Goal: Task Accomplishment & Management: Manage account settings

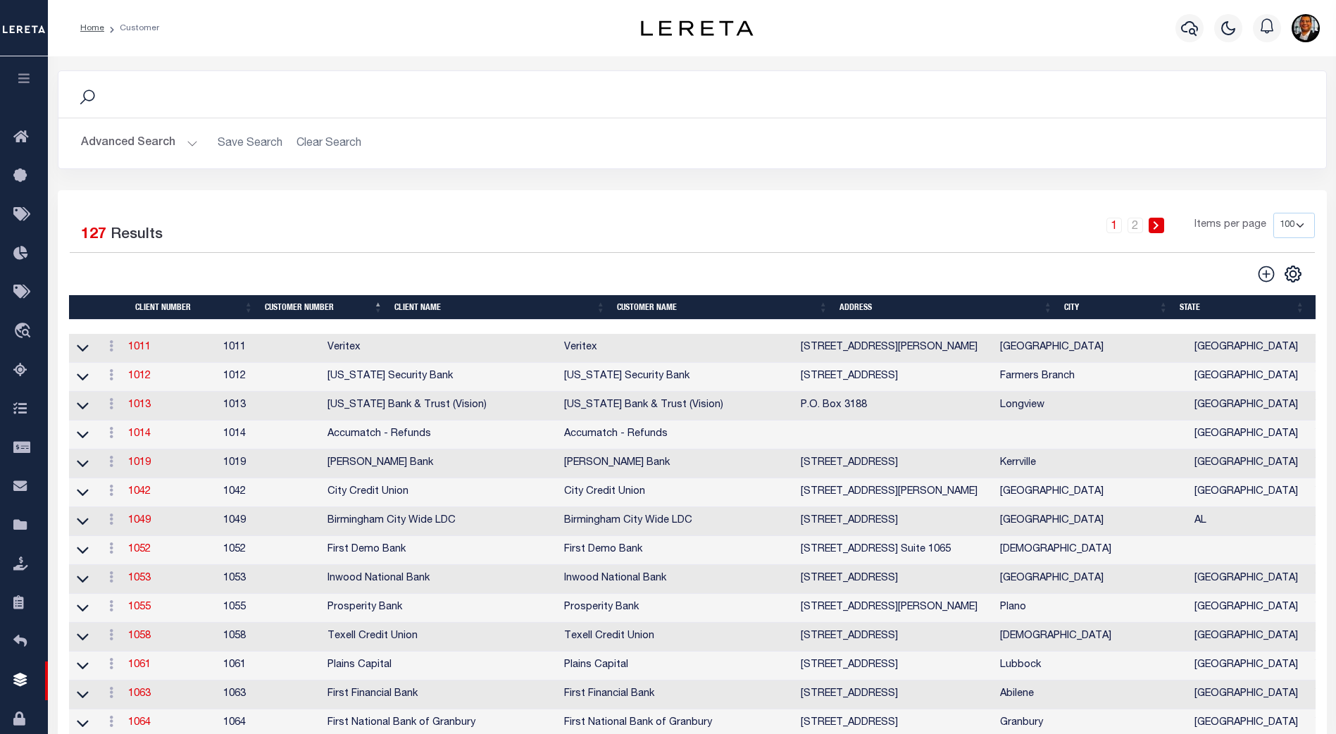
click at [430, 302] on th "Client Name" at bounding box center [500, 307] width 223 height 25
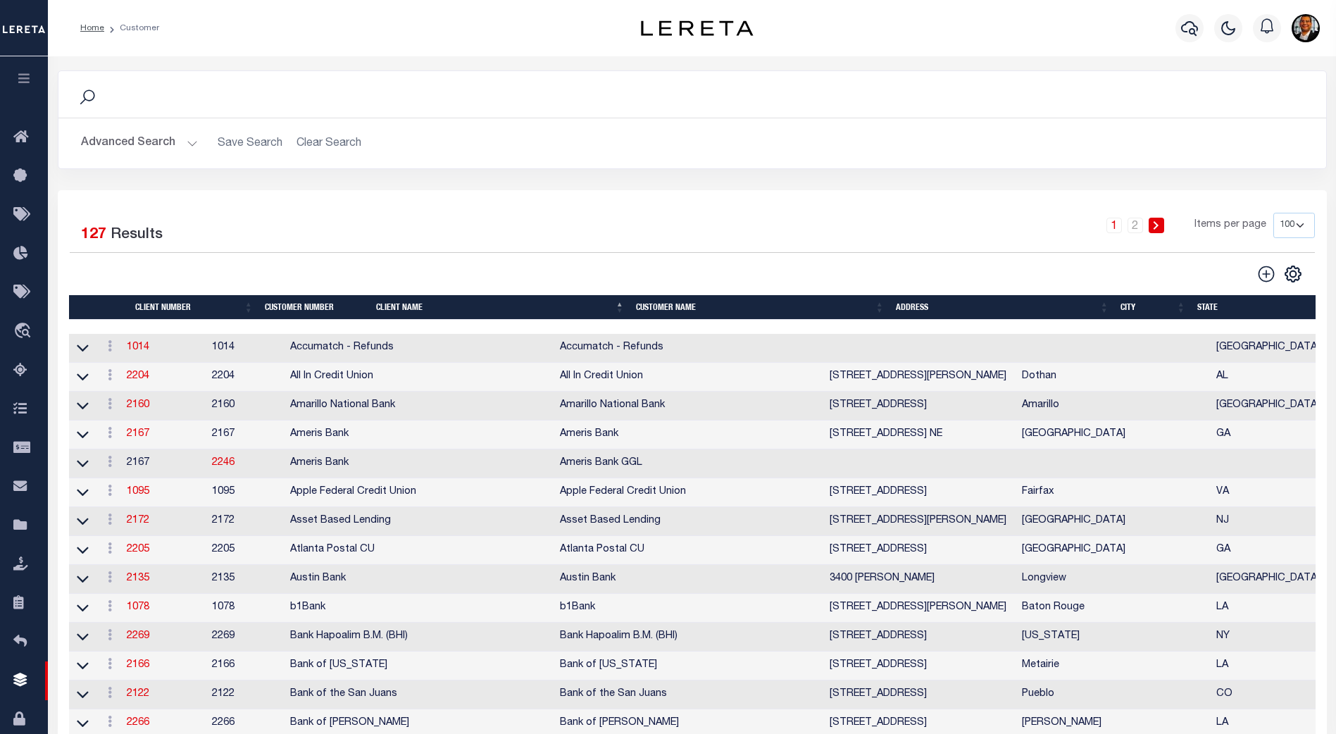
click at [420, 310] on th "Client Name" at bounding box center [500, 307] width 260 height 25
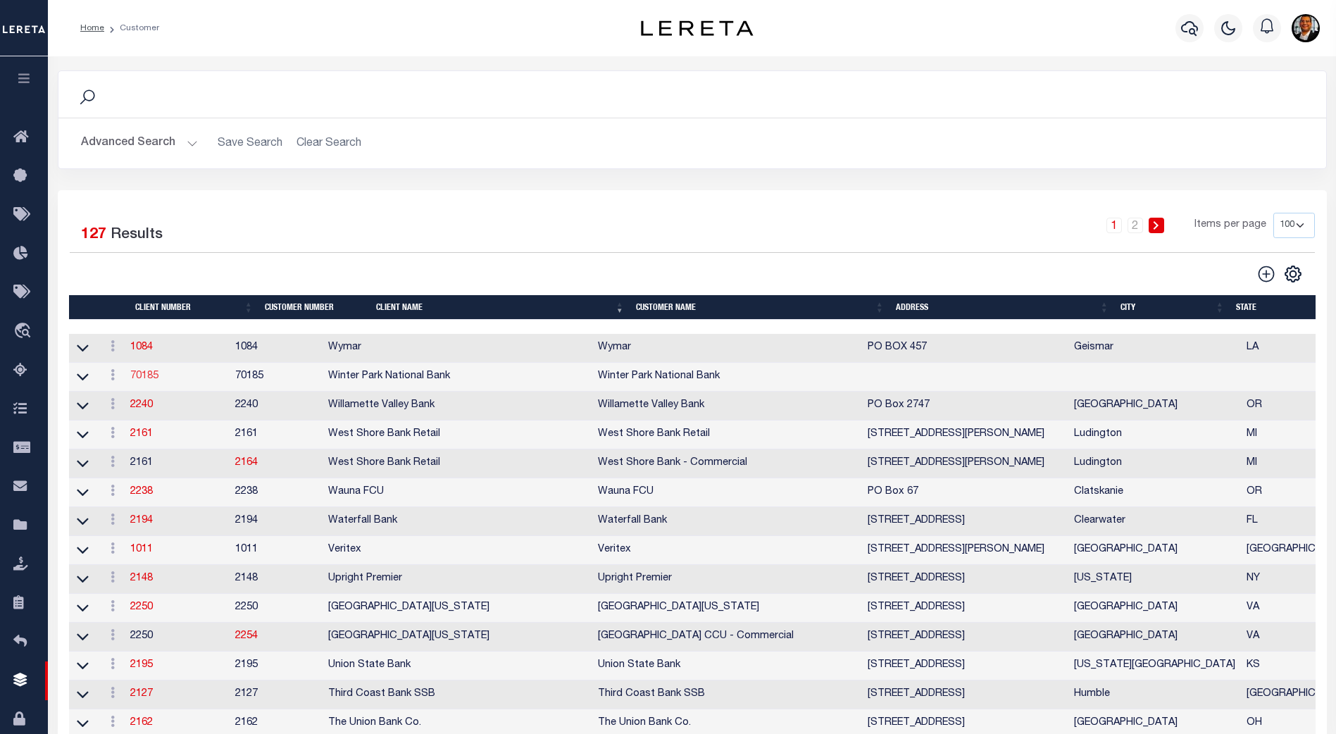
click at [151, 379] on link "70185" at bounding box center [144, 376] width 28 height 10
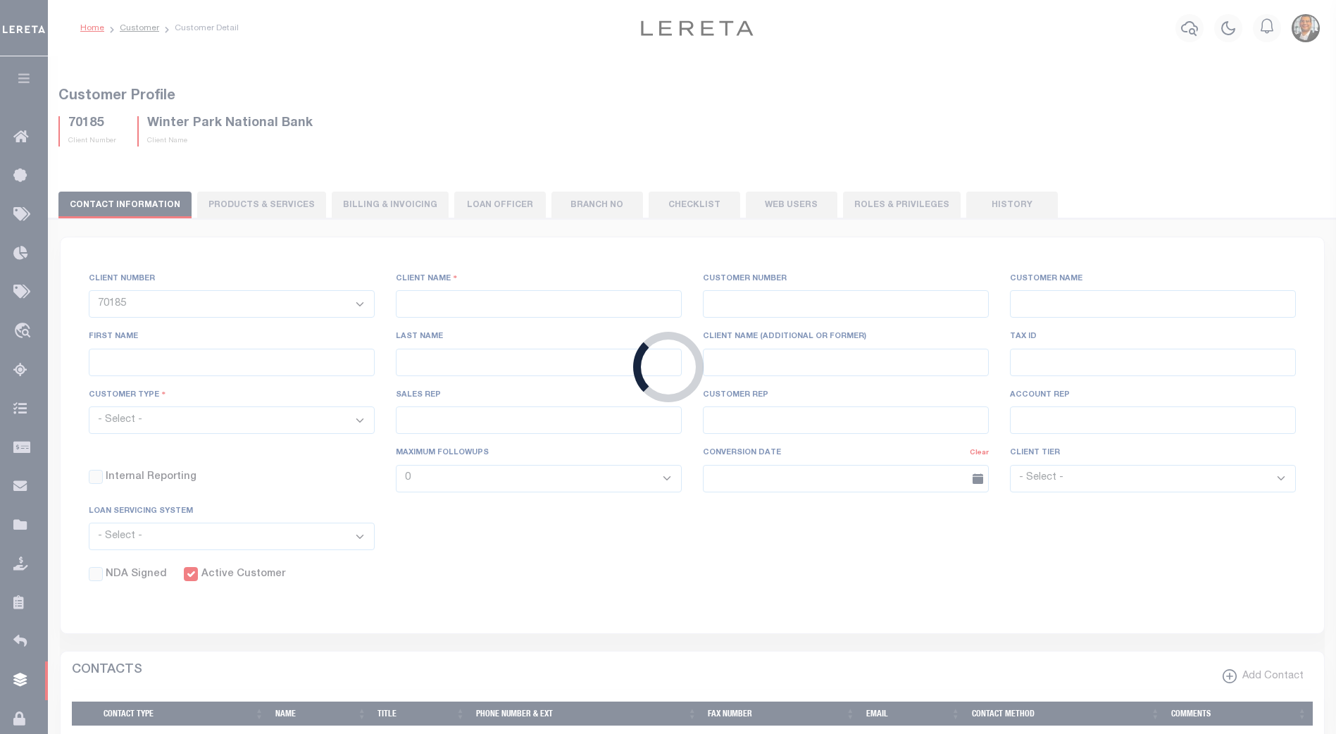
select select
type input "Winter Park National Bank"
type input "70185"
type input "Winter Park National Bank"
type input "[PERSON_NAME]"
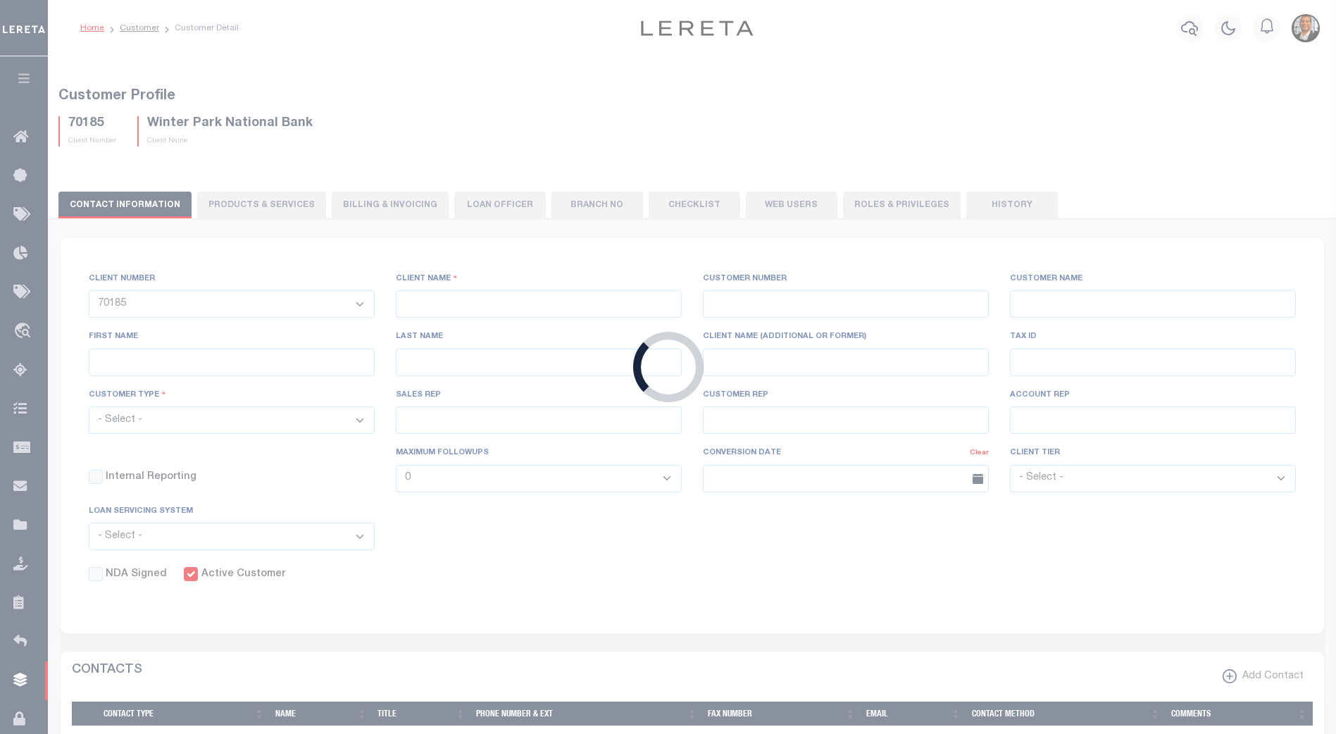
type input "[PERSON_NAME]"
select select "Residential"
type input "[PERSON_NAME]"
type input "Customer Service"
type input "[DATE]"
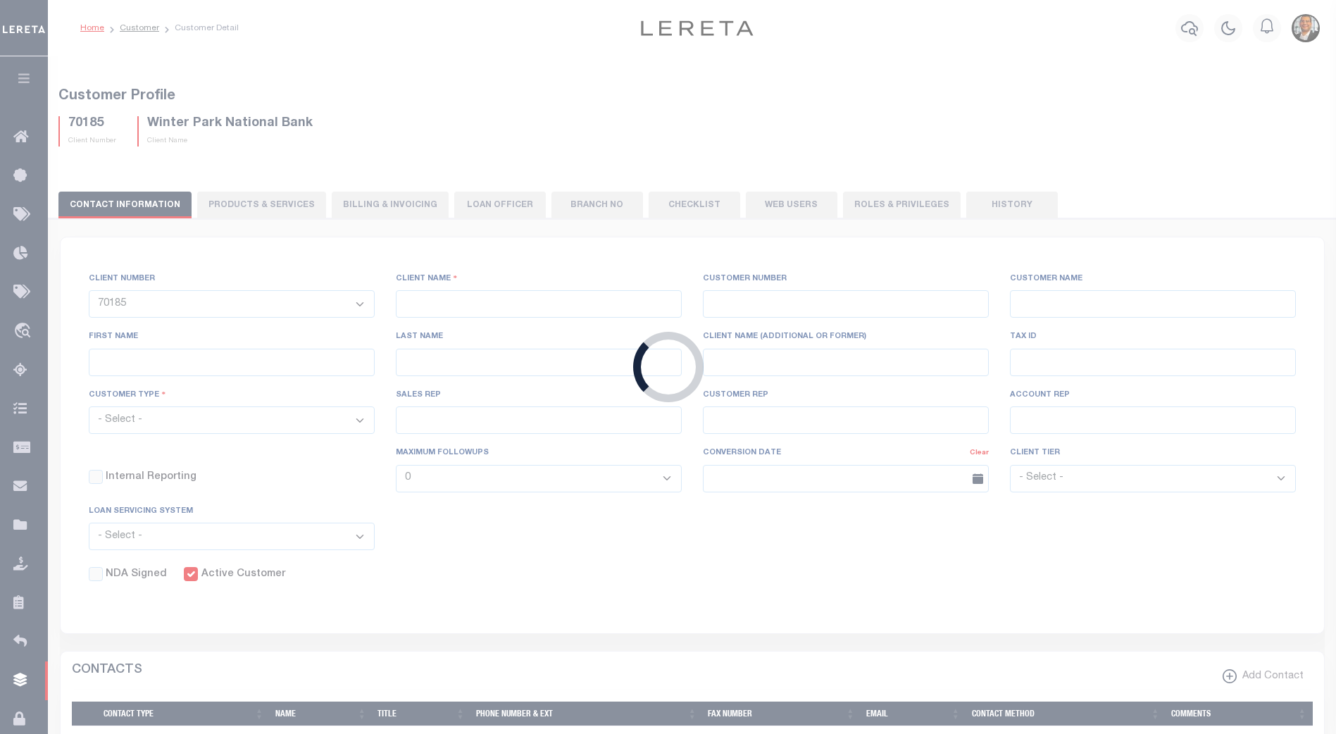
select select "Tier 3"
checkbox input "true"
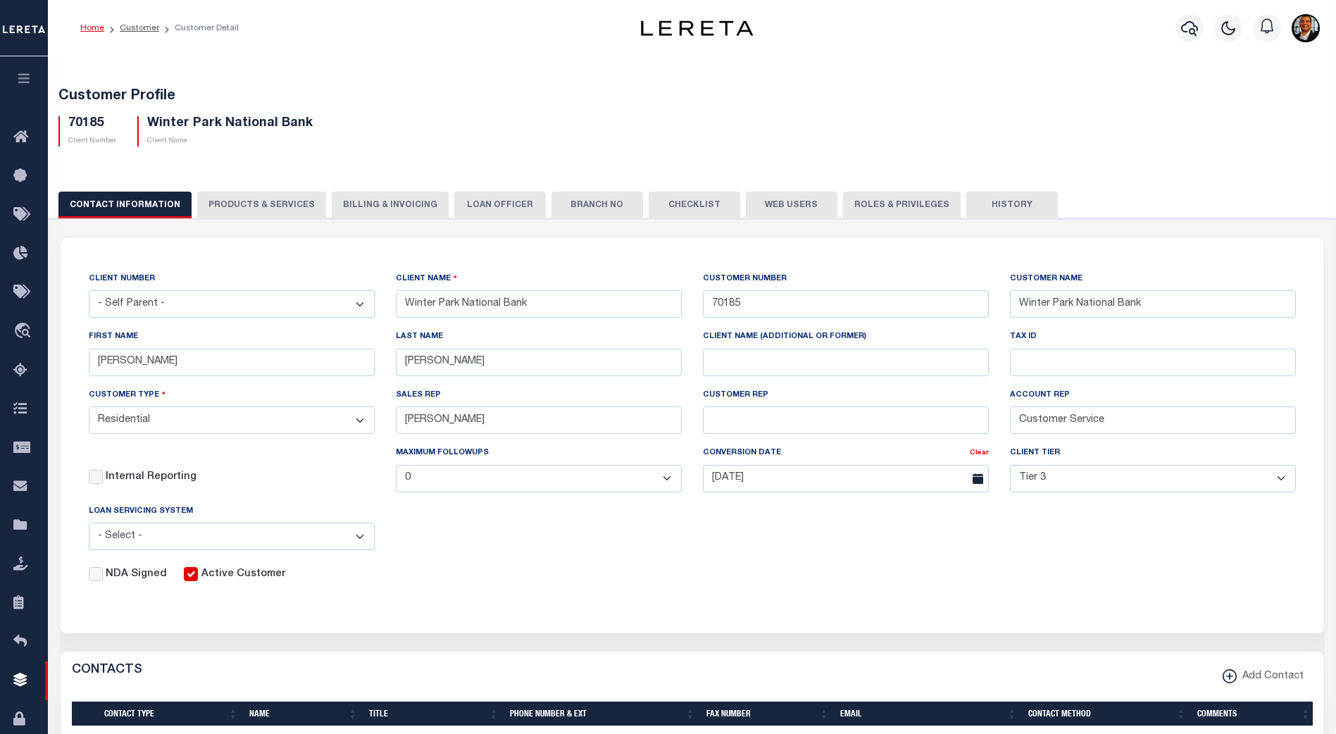
click at [661, 198] on button "Web Users" at bounding box center [792, 205] width 92 height 27
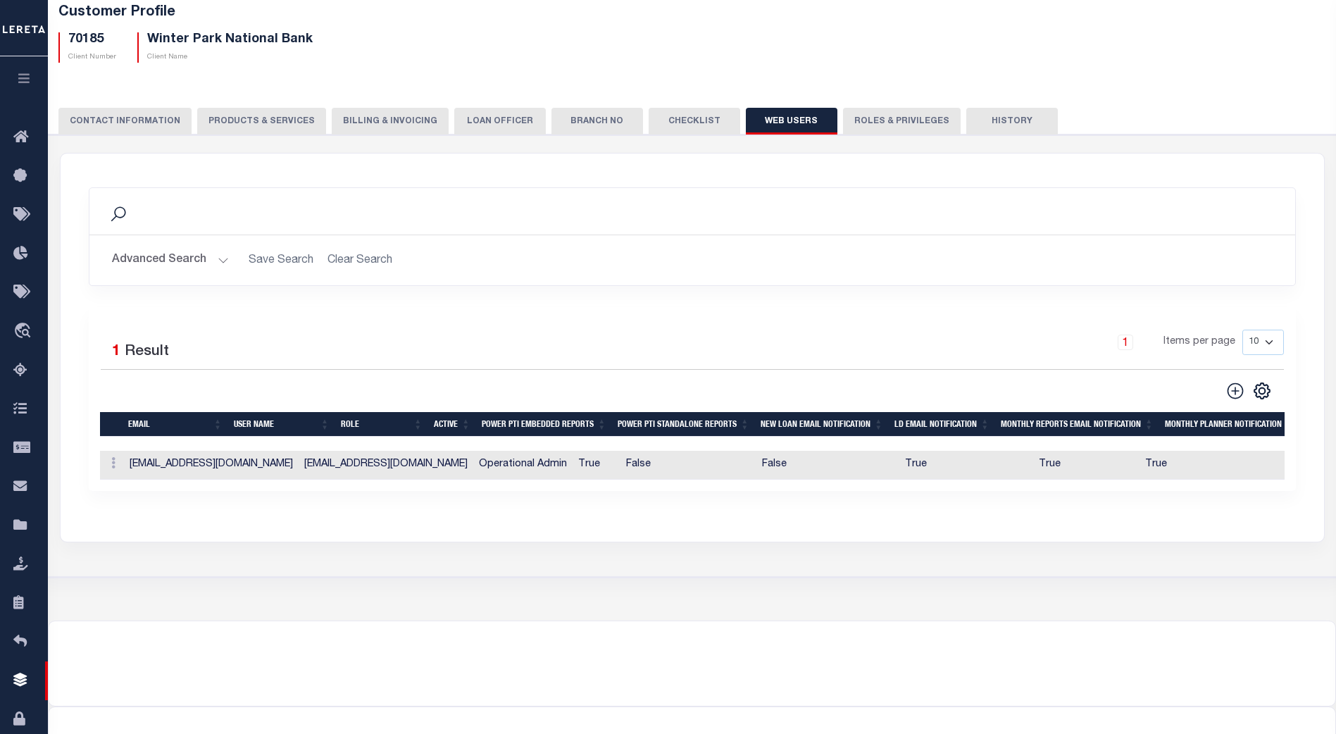
scroll to position [88, 0]
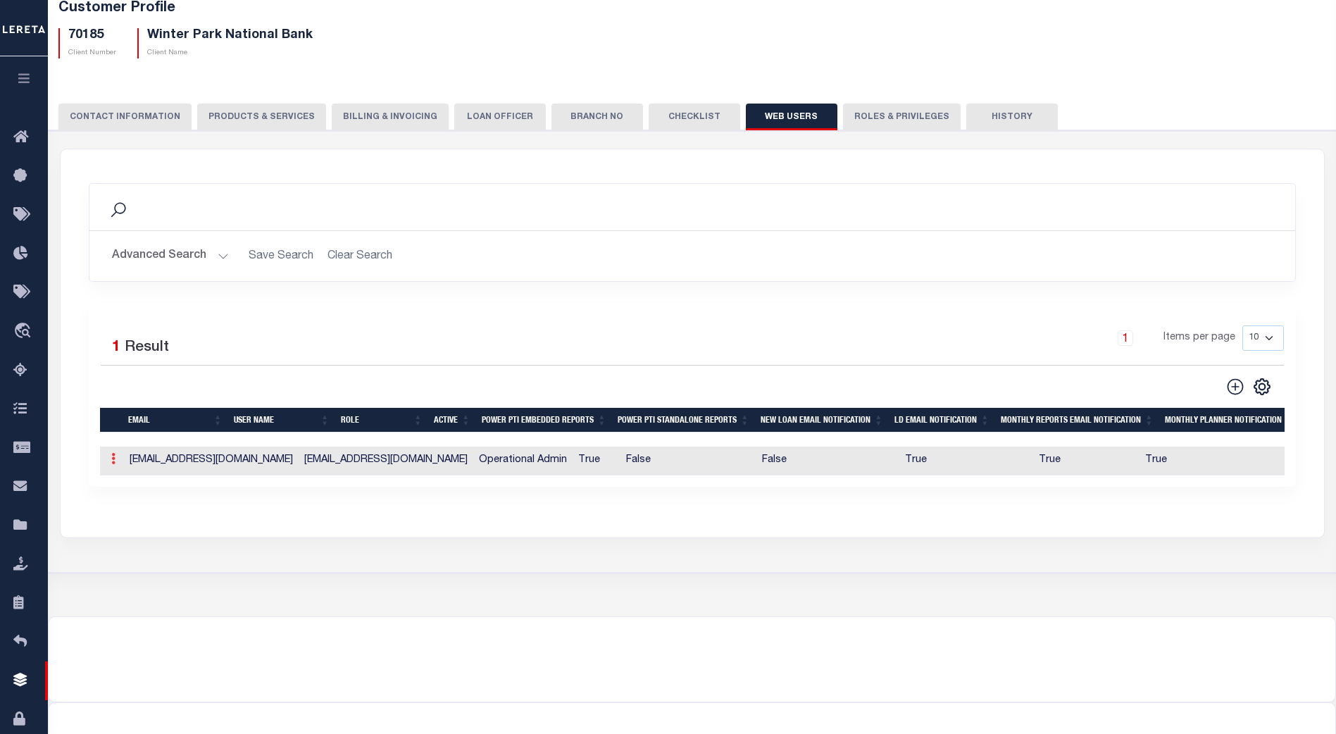
click at [111, 460] on icon at bounding box center [113, 458] width 4 height 11
click at [139, 486] on link "Edit" at bounding box center [138, 503] width 64 height 23
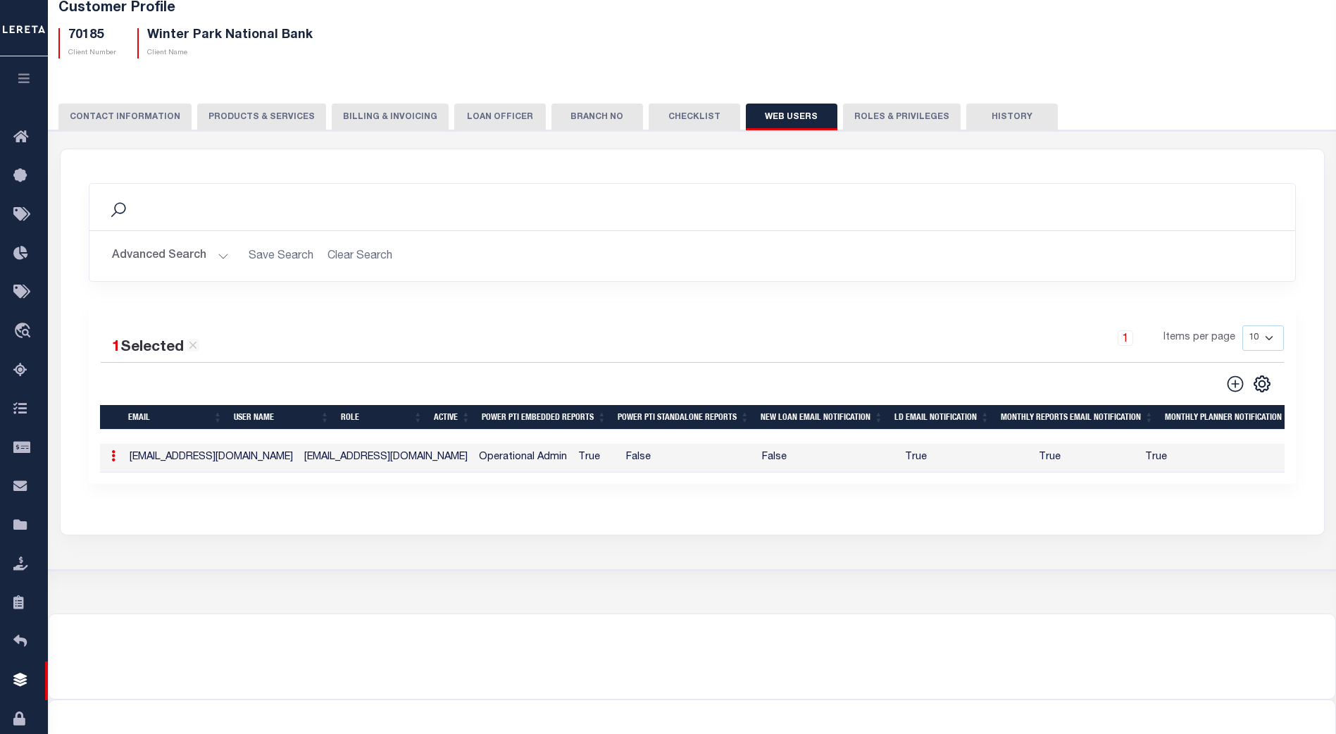
type input "[EMAIL_ADDRESS][DOMAIN_NAME]"
checkbox input "true"
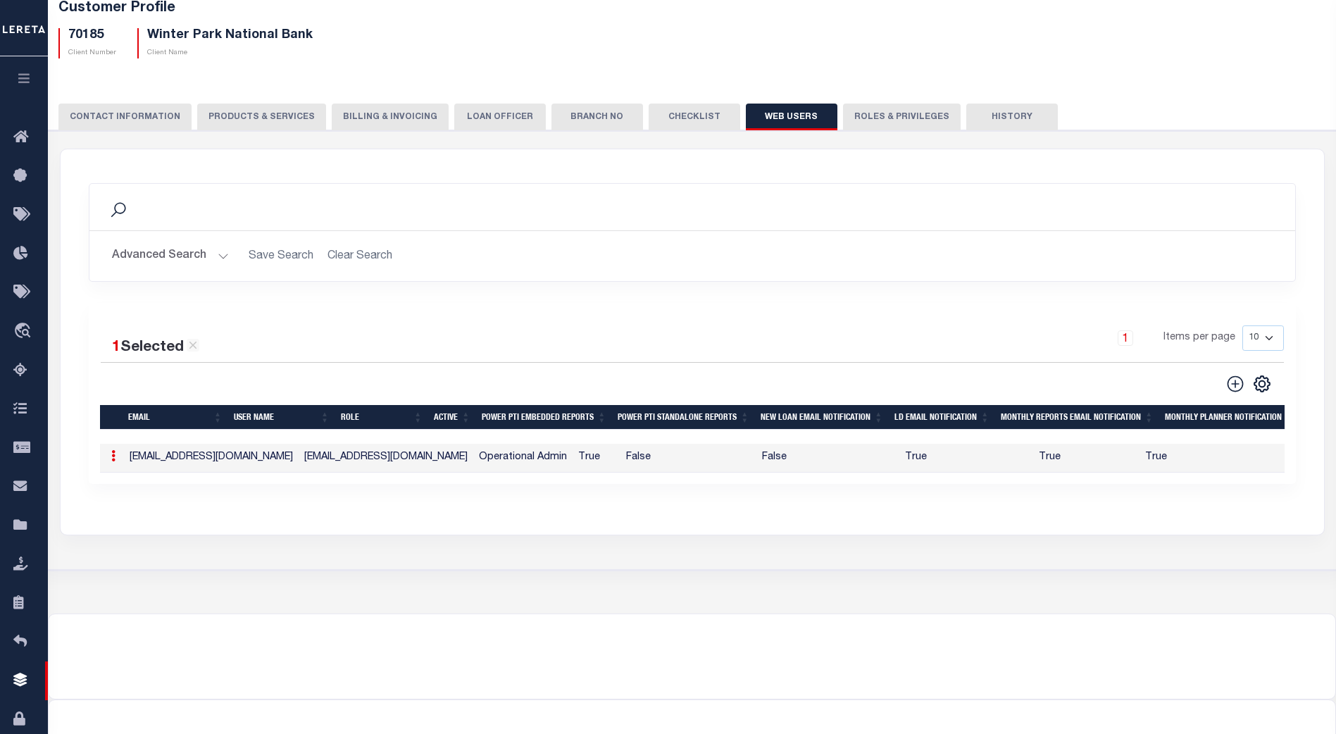
checkbox input "true"
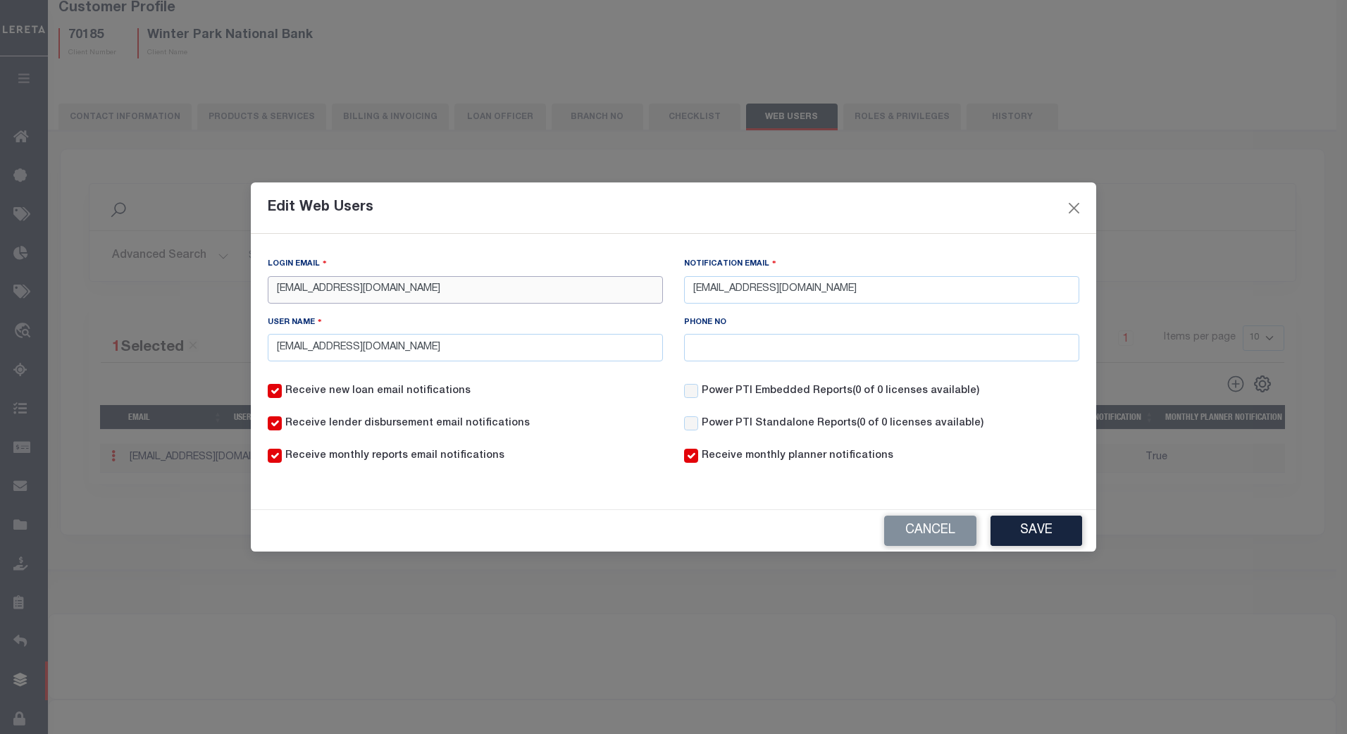
drag, startPoint x: 418, startPoint y: 289, endPoint x: 240, endPoint y: 289, distance: 177.5
click at [240, 289] on div "Edit Web Users Login Email [EMAIL_ADDRESS][DOMAIN_NAME] Notification Email [EMA…" at bounding box center [673, 367] width 1347 height 734
click at [661, 206] on button "Close" at bounding box center [1074, 208] width 18 height 18
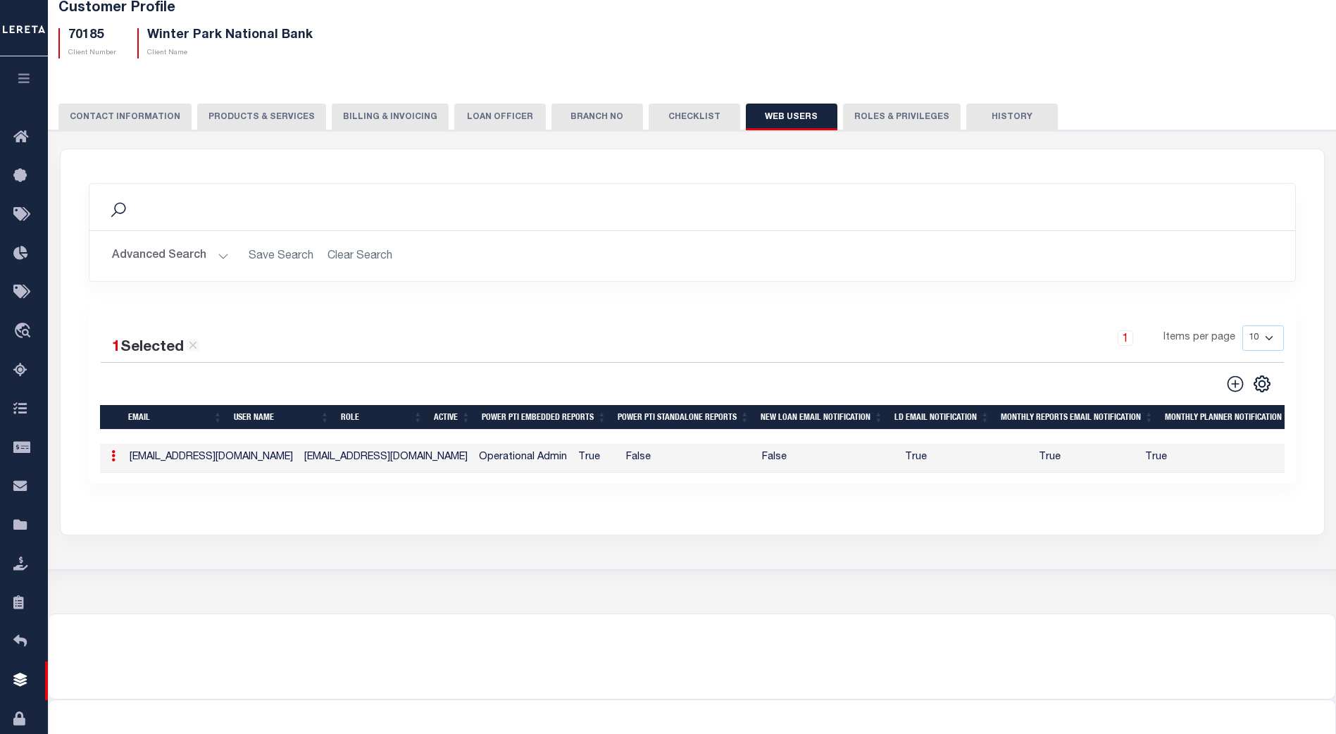
click at [113, 461] on icon at bounding box center [113, 455] width 4 height 11
click at [147, 486] on link "Edit" at bounding box center [138, 500] width 64 height 23
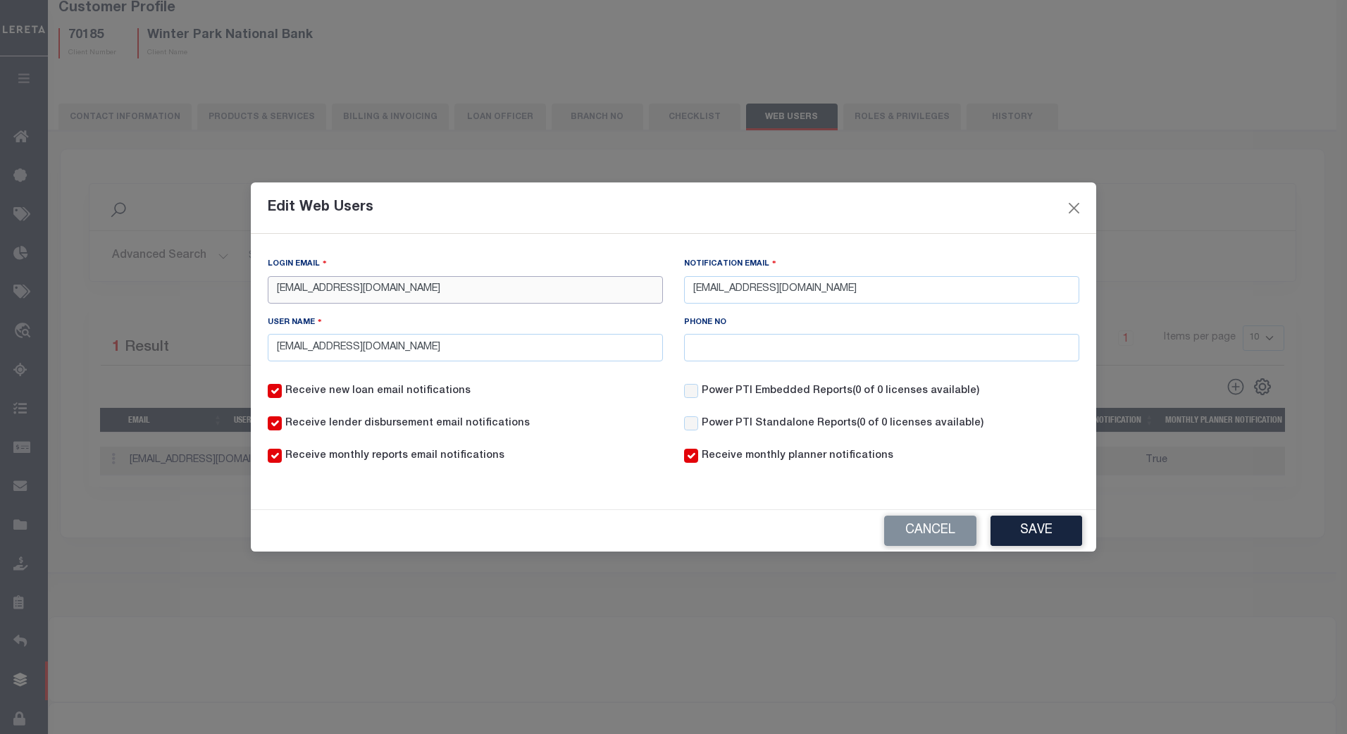
click at [419, 294] on input "[EMAIL_ADDRESS][DOMAIN_NAME]" at bounding box center [465, 289] width 395 height 27
click at [661, 207] on button "Close" at bounding box center [1074, 208] width 18 height 18
